Goal: Task Accomplishment & Management: Manage account settings

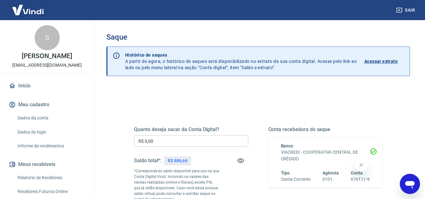
click at [154, 137] on input "R$ 0,00" at bounding box center [191, 141] width 114 height 12
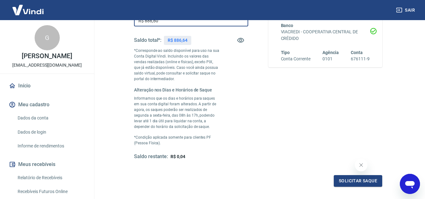
scroll to position [157, 0]
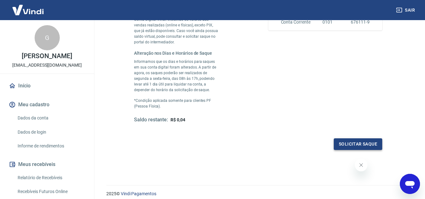
type input "R$ 886,60"
click at [370, 143] on button "Solicitar saque" at bounding box center [358, 144] width 48 height 12
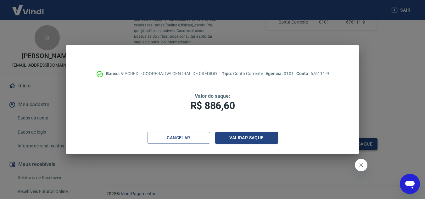
click at [370, 143] on div "Banco: VIACREDI - COOPERATIVA CENTRAL DE CRÉDIDO Tipo: Conta Corrente Agência: …" at bounding box center [212, 99] width 425 height 199
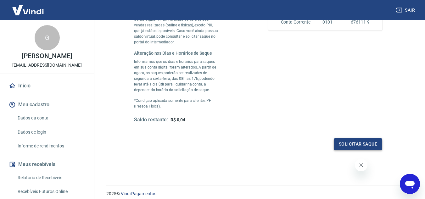
click at [352, 143] on button "Solicitar saque" at bounding box center [358, 144] width 48 height 12
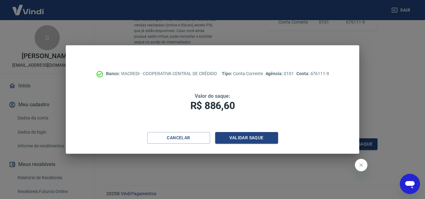
drag, startPoint x: 426, startPoint y: 129, endPoint x: 425, endPoint y: 50, distance: 79.3
click at [425, 50] on div "Banco: VIACREDI - COOPERATIVA CENTRAL DE CRÉDIDO Tipo: Conta Corrente Agência: …" at bounding box center [212, 99] width 425 height 199
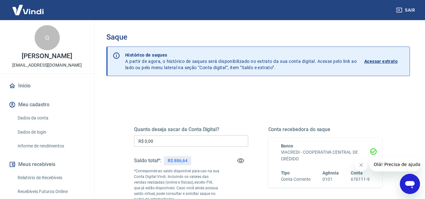
click at [186, 143] on input "R$ 0,00" at bounding box center [191, 141] width 114 height 12
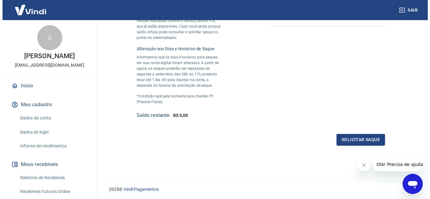
scroll to position [182, 0]
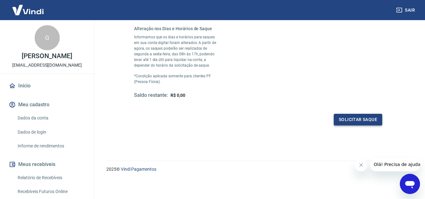
type input "R$ 886,64"
click at [347, 121] on button "Solicitar saque" at bounding box center [358, 120] width 48 height 12
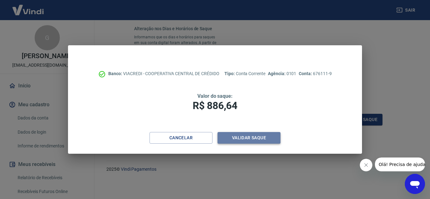
click at [234, 138] on button "Validar saque" at bounding box center [248, 138] width 63 height 12
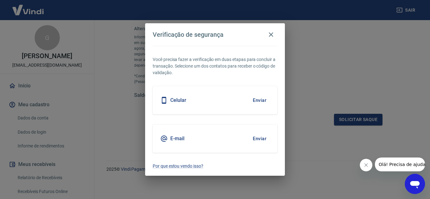
click at [264, 139] on button "Enviar" at bounding box center [259, 138] width 20 height 13
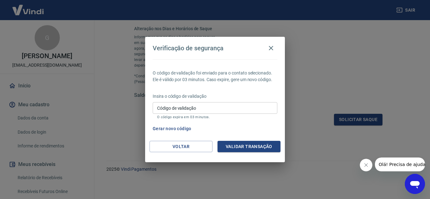
click at [189, 111] on div "Código de validação Código de validação O código expira em 03 minutos." at bounding box center [215, 110] width 125 height 17
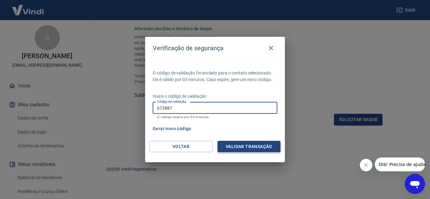
type input "672887"
click at [264, 149] on button "Validar transação" at bounding box center [248, 147] width 63 height 12
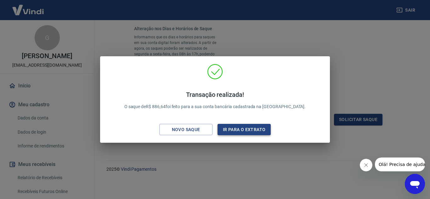
click at [226, 131] on button "Ir para o extrato" at bounding box center [243, 130] width 53 height 12
